Goal: Task Accomplishment & Management: Manage account settings

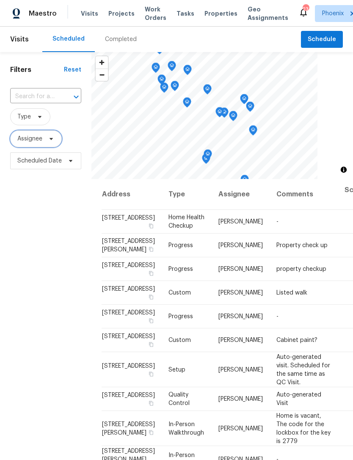
click at [44, 147] on span "Assignee" at bounding box center [36, 138] width 52 height 17
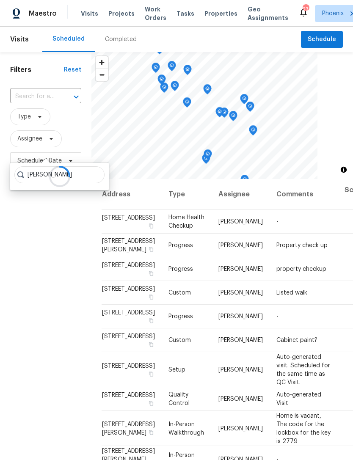
type input "Scott nicol"
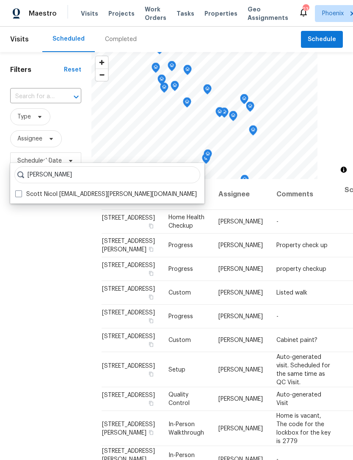
click at [120, 195] on label "Scott Nicol scott.nicol@opendoor.com" at bounding box center [106, 194] width 182 height 8
click at [21, 195] on input "Scott Nicol scott.nicol@opendoor.com" at bounding box center [18, 193] width 6 height 6
checkbox input "true"
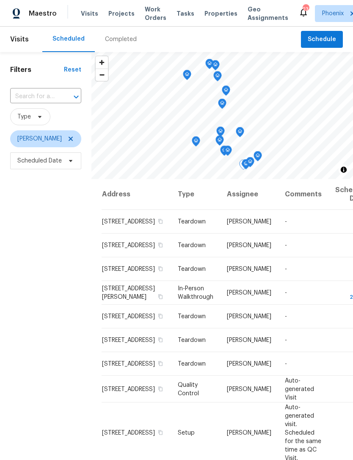
click at [0, 0] on icon at bounding box center [0, 0] width 0 height 0
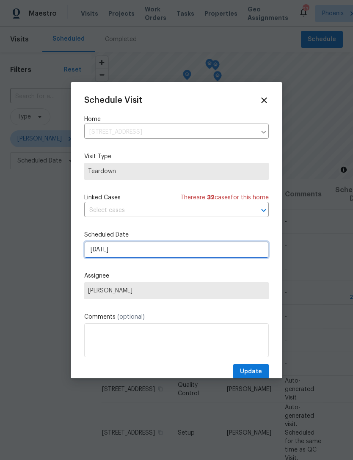
click at [146, 258] on input "9/14/2025" at bounding box center [176, 249] width 185 height 17
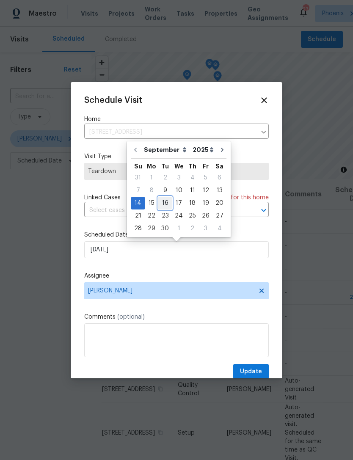
click at [168, 200] on div "16" at bounding box center [165, 203] width 14 height 12
type input "[DATE]"
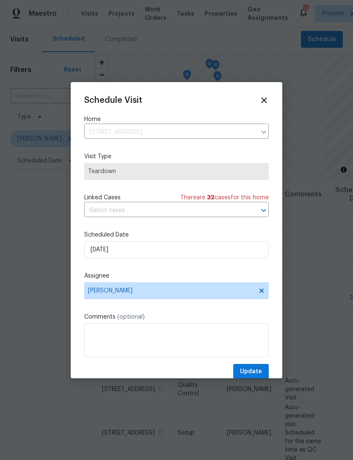
click at [272, 93] on div "Schedule Visit Home 2300 E Magma Rd Unit 74, San Tan Valley, AZ 85143 ​ Visit T…" at bounding box center [177, 230] width 212 height 296
click at [272, 92] on div "Schedule Visit Home 2300 E Magma Rd Unit 74, San Tan Valley, AZ 85143 ​ Visit T…" at bounding box center [177, 230] width 212 height 296
click at [266, 97] on icon at bounding box center [264, 100] width 9 height 9
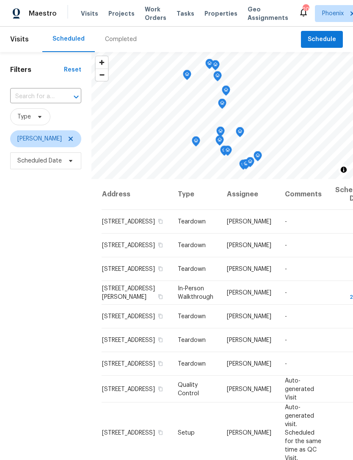
click at [98, 2] on div "Maestro Visits Projects Work Orders Tasks Properties Geo Assignments 20 Phoenix…" at bounding box center [176, 13] width 353 height 27
